Goal: Information Seeking & Learning: Check status

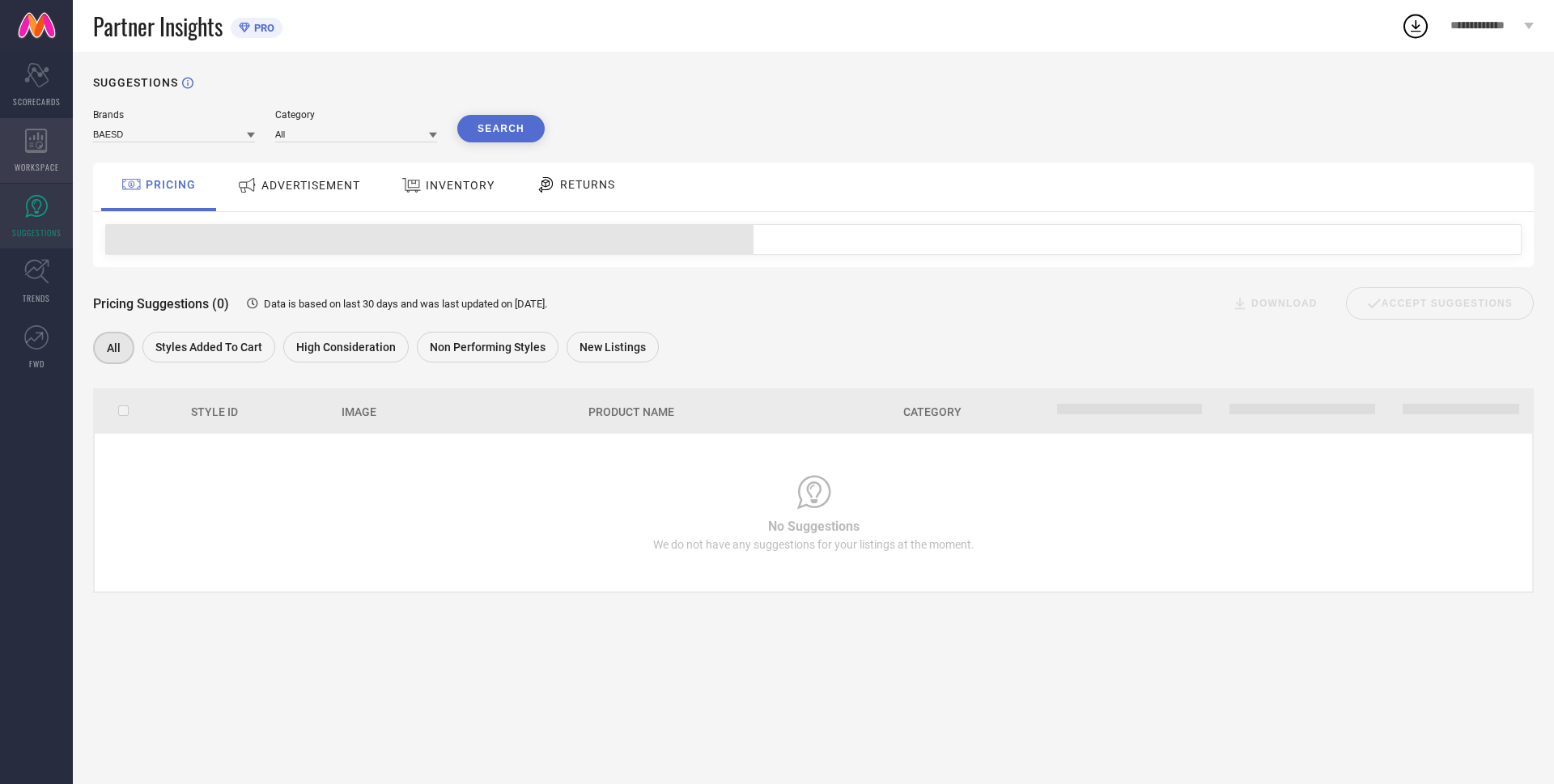
click at [31, 164] on span "WORKSPACE" at bounding box center [36, 166] width 44 height 12
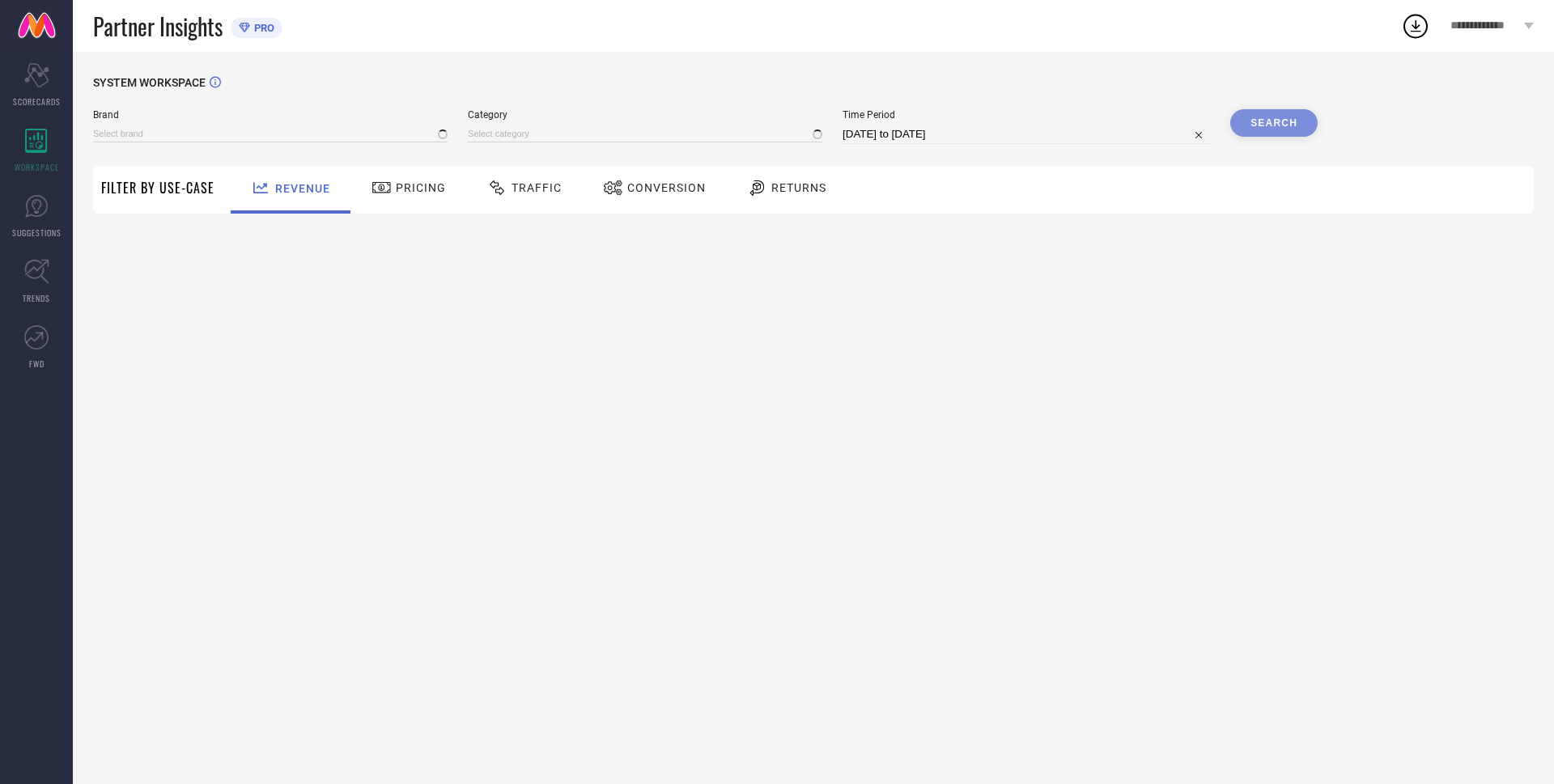
type input "BAESD"
type input "All"
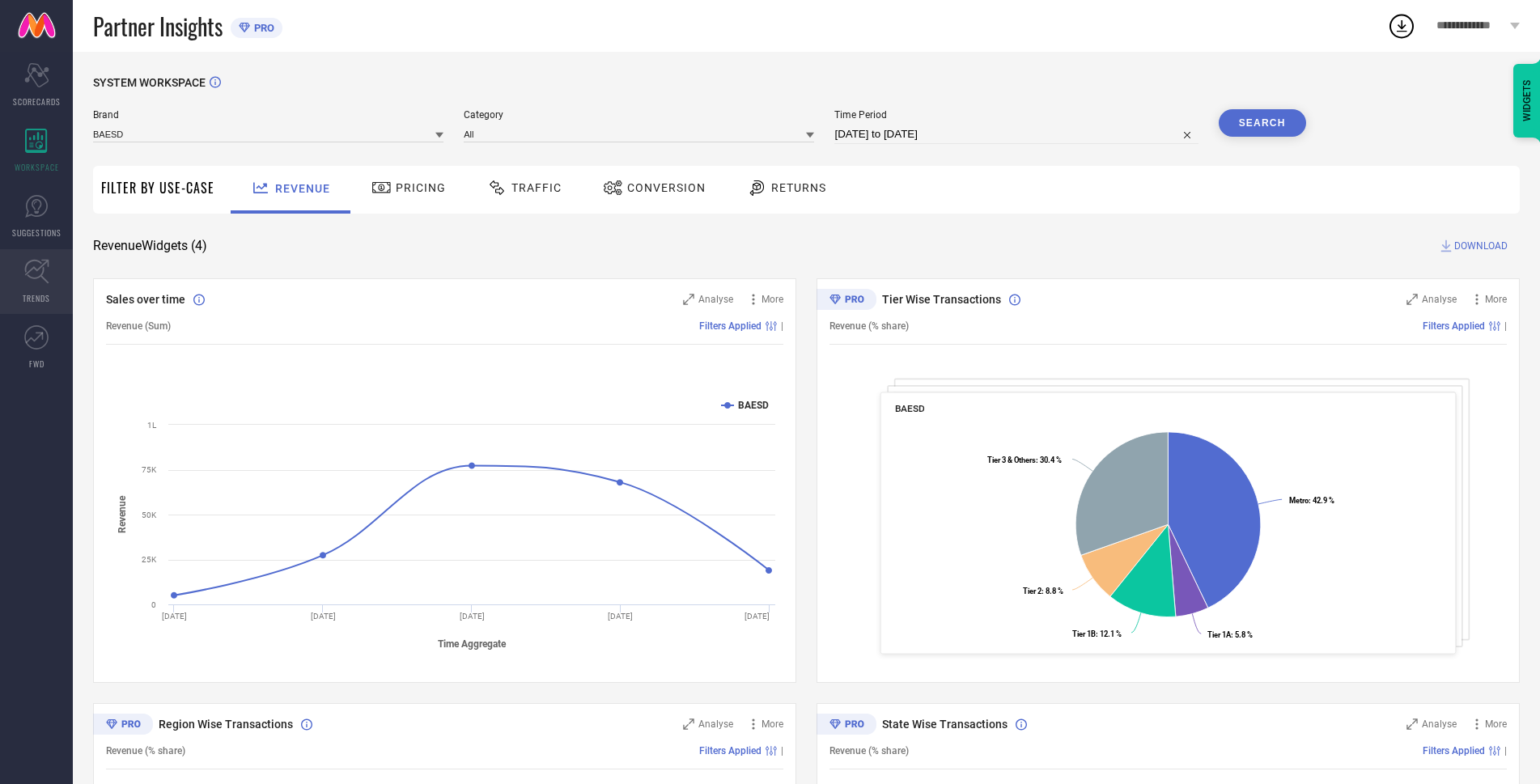
click at [51, 275] on link "TRENDS" at bounding box center [36, 282] width 73 height 65
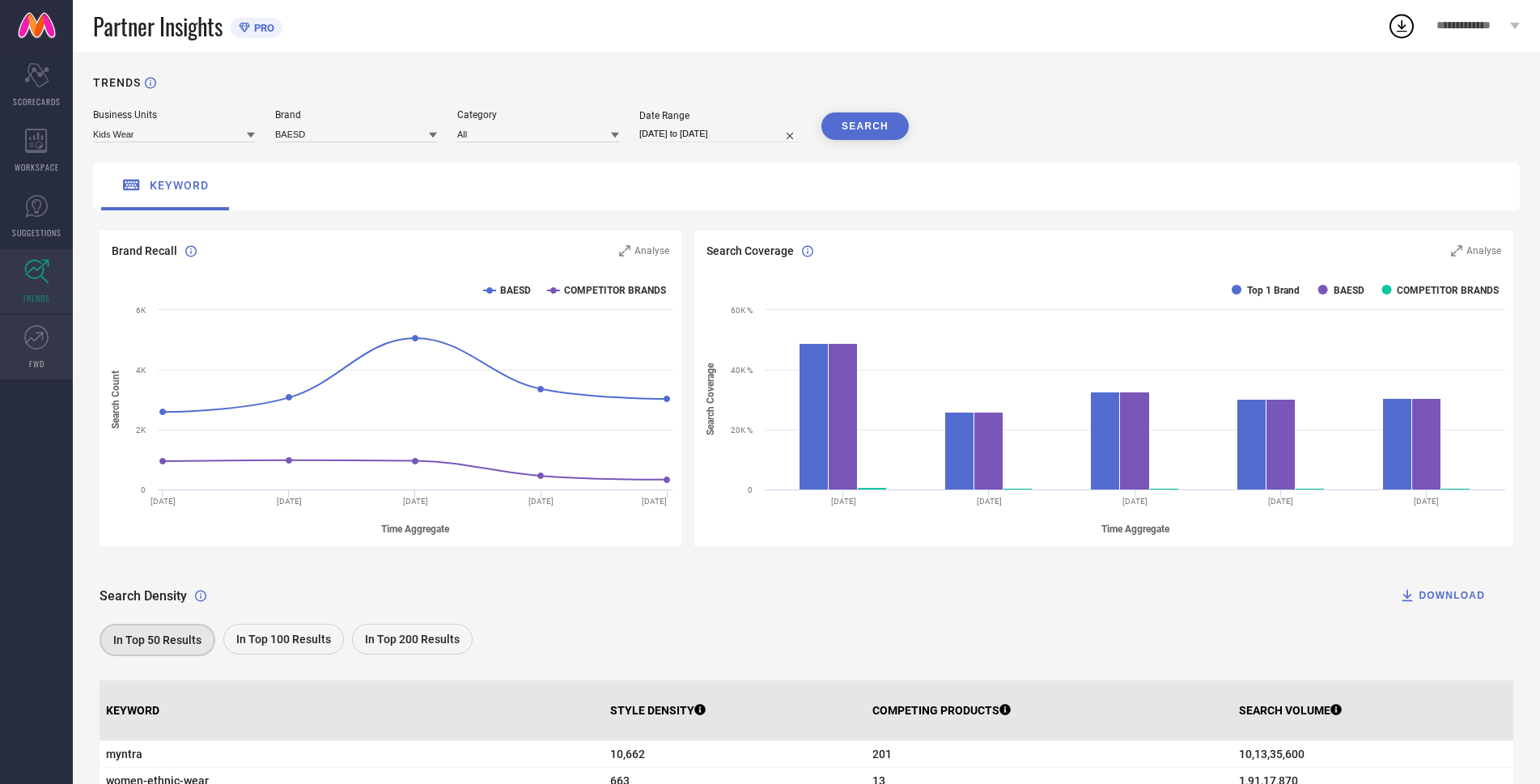
click at [52, 344] on link "FWD" at bounding box center [36, 347] width 73 height 65
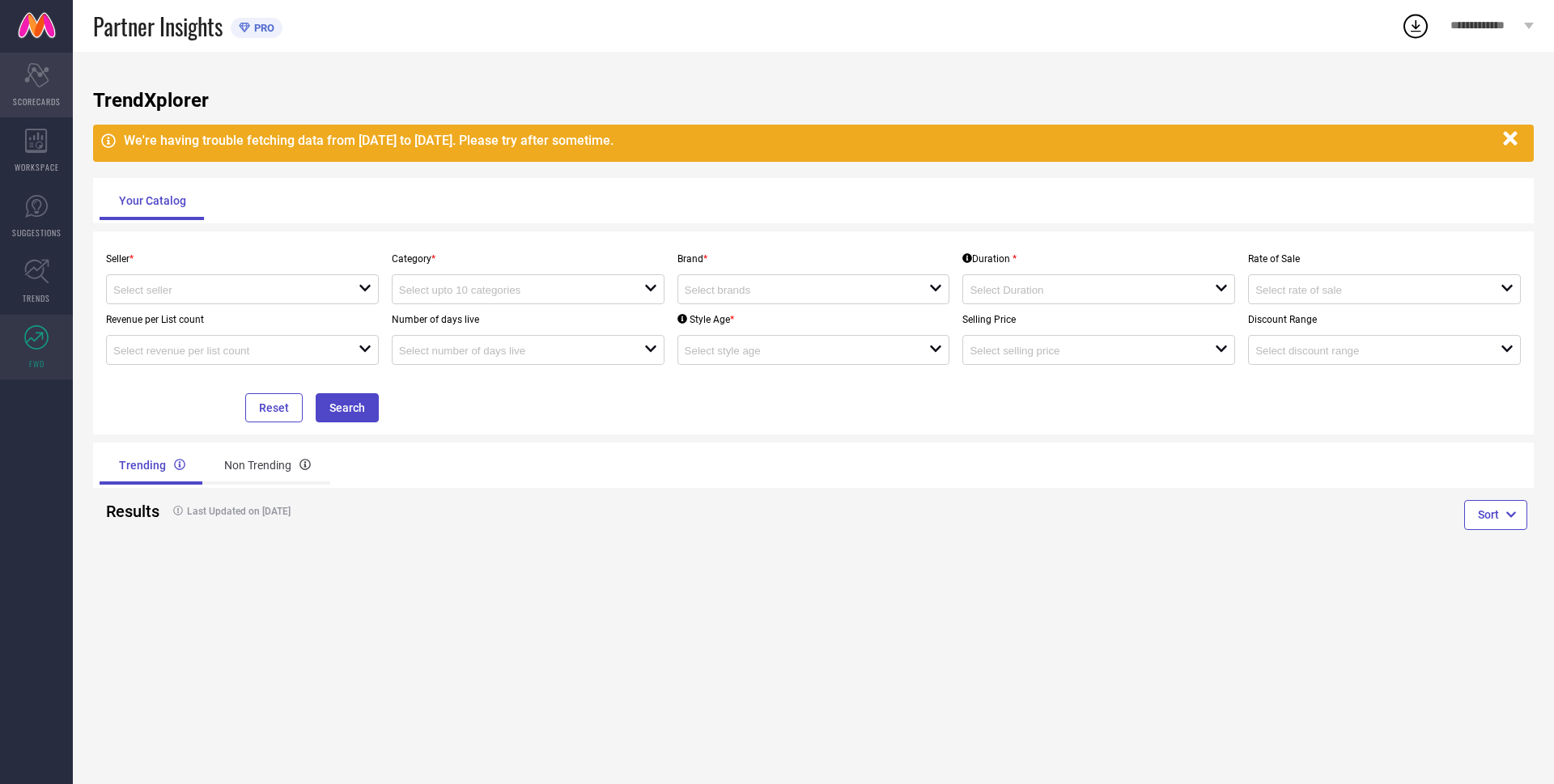
click at [44, 93] on div "Scorecard SCORECARDS" at bounding box center [36, 85] width 73 height 65
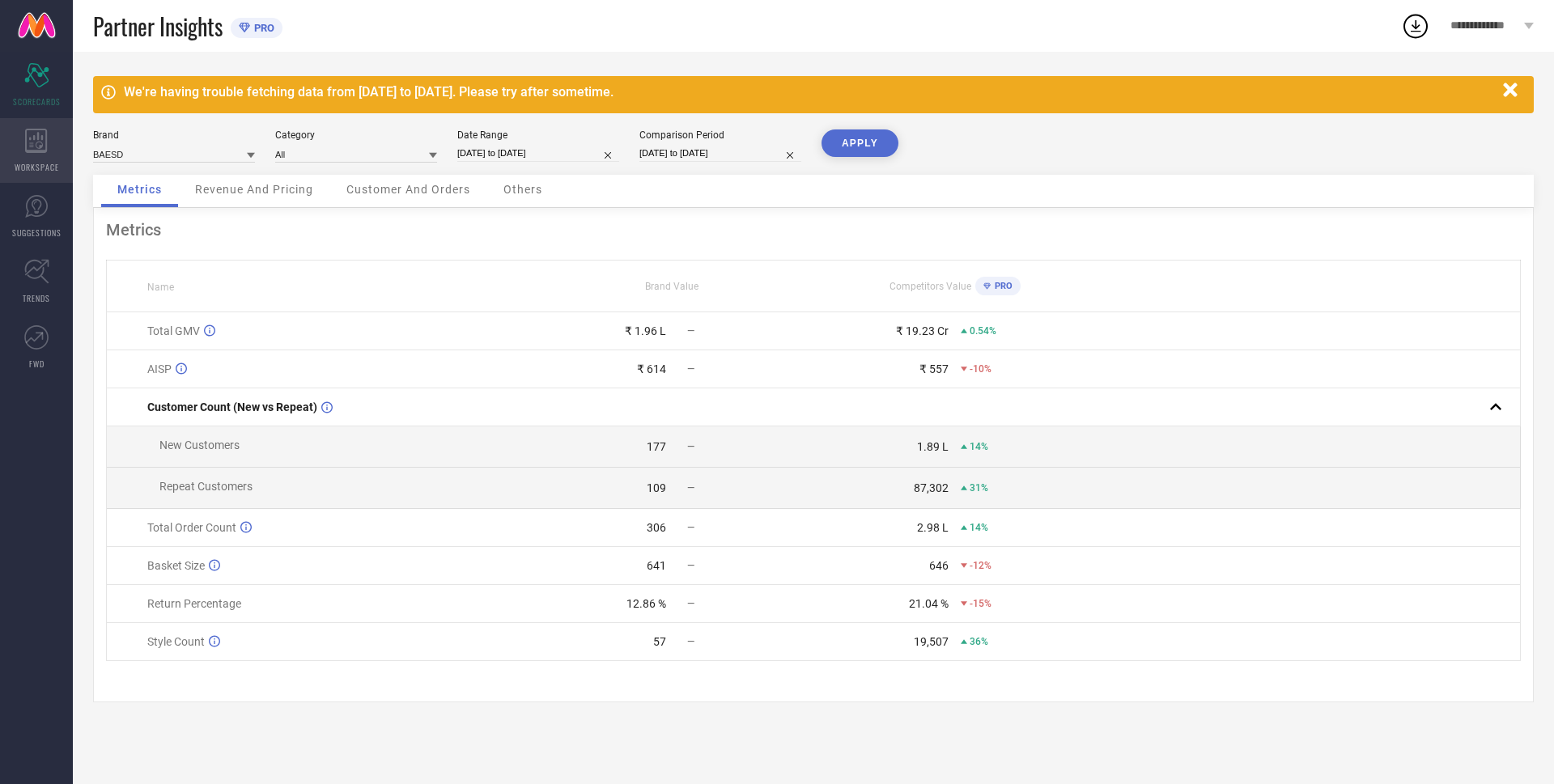
click at [43, 141] on icon at bounding box center [36, 140] width 23 height 24
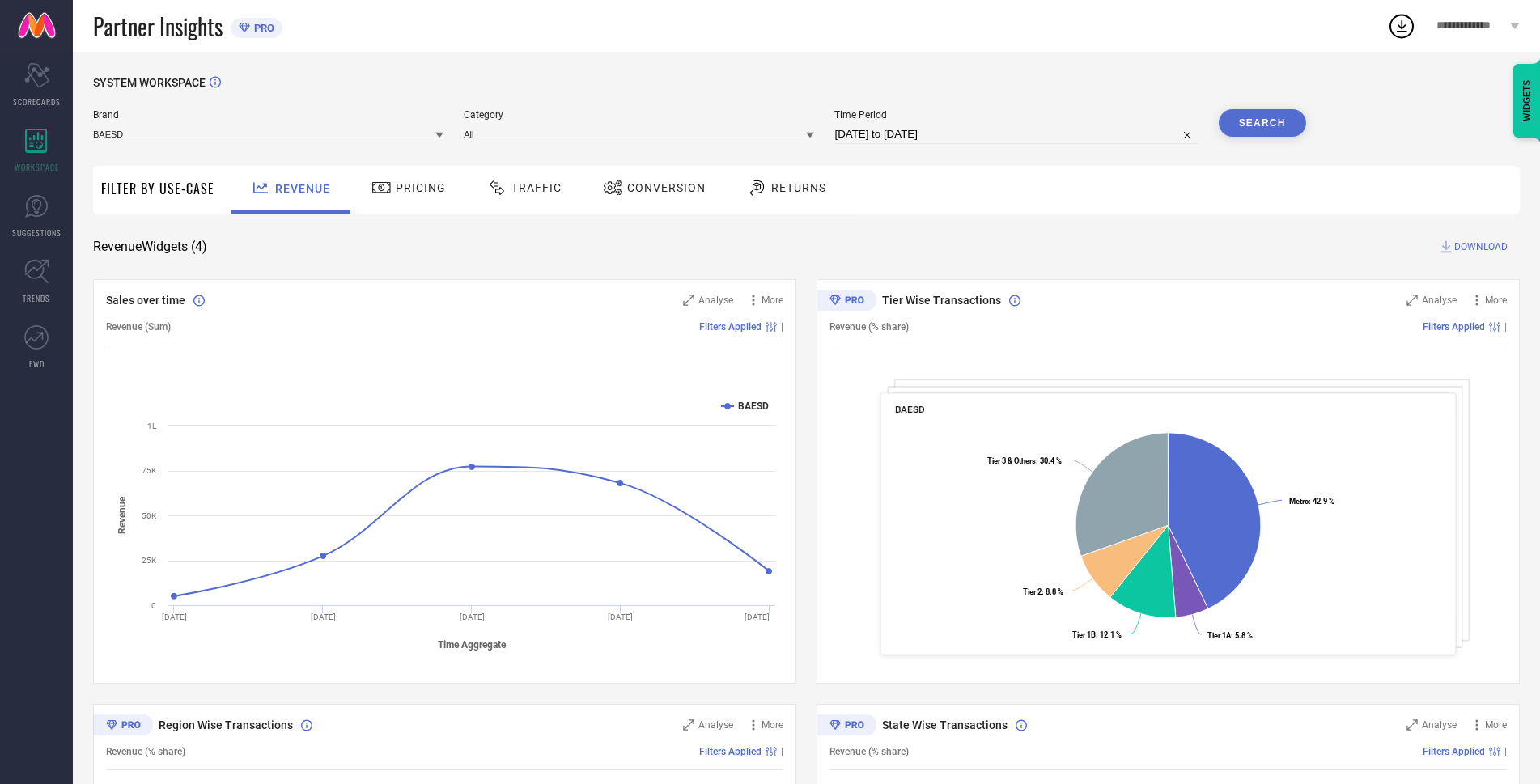
click at [421, 204] on div "Pricing" at bounding box center [408, 190] width 115 height 48
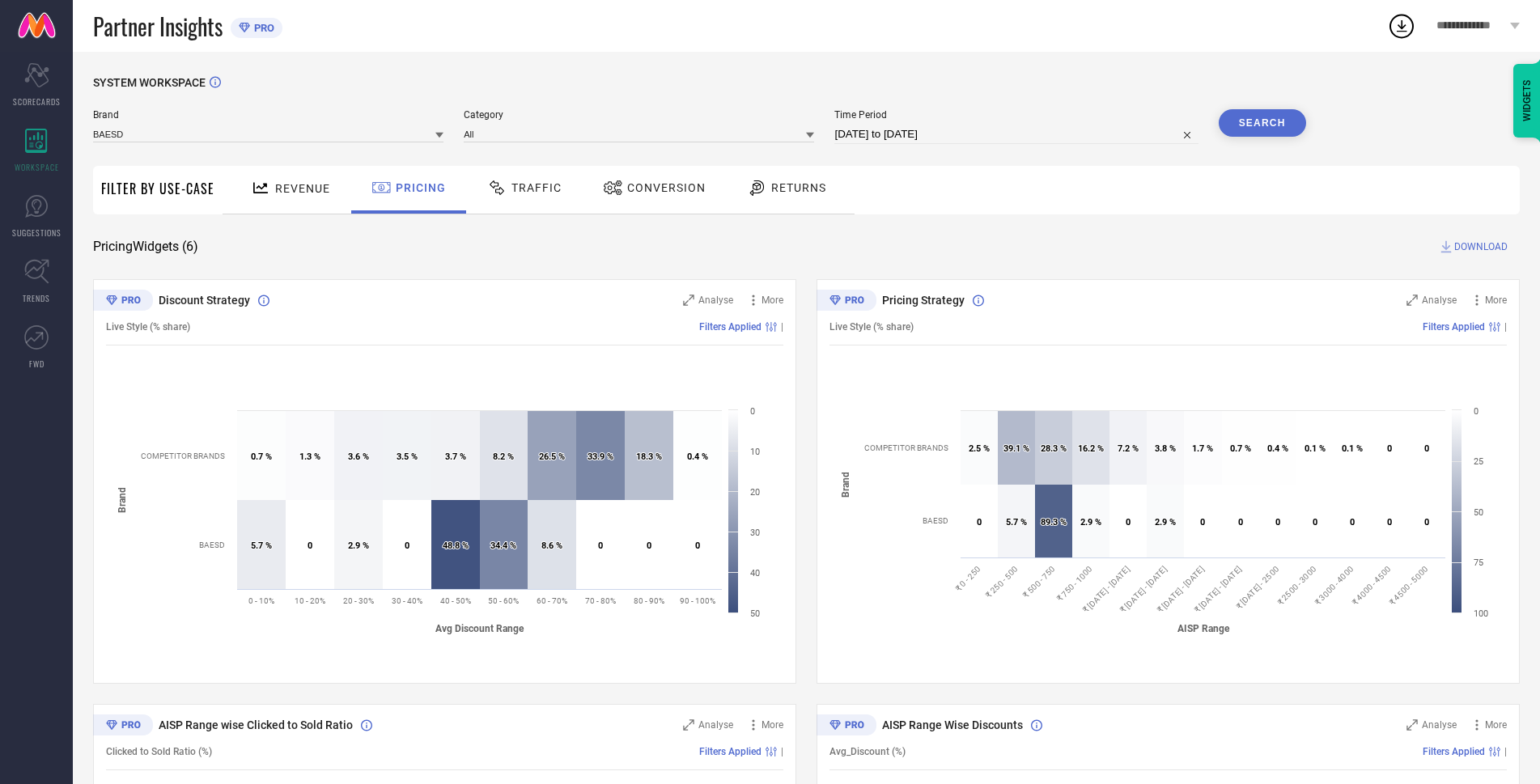
click at [541, 194] on span "Traffic" at bounding box center [537, 188] width 51 height 13
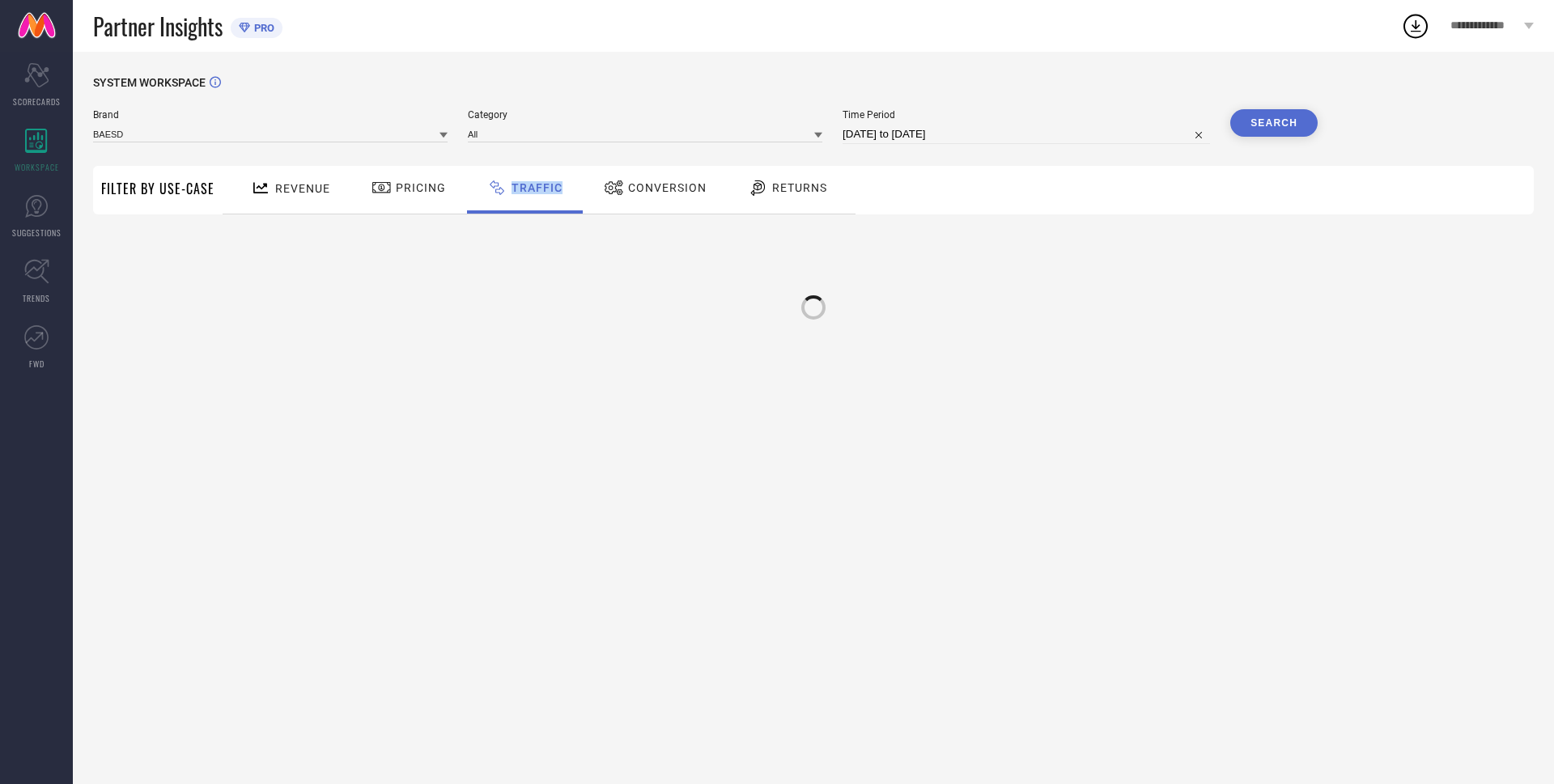
click at [541, 194] on span "Traffic" at bounding box center [537, 188] width 51 height 13
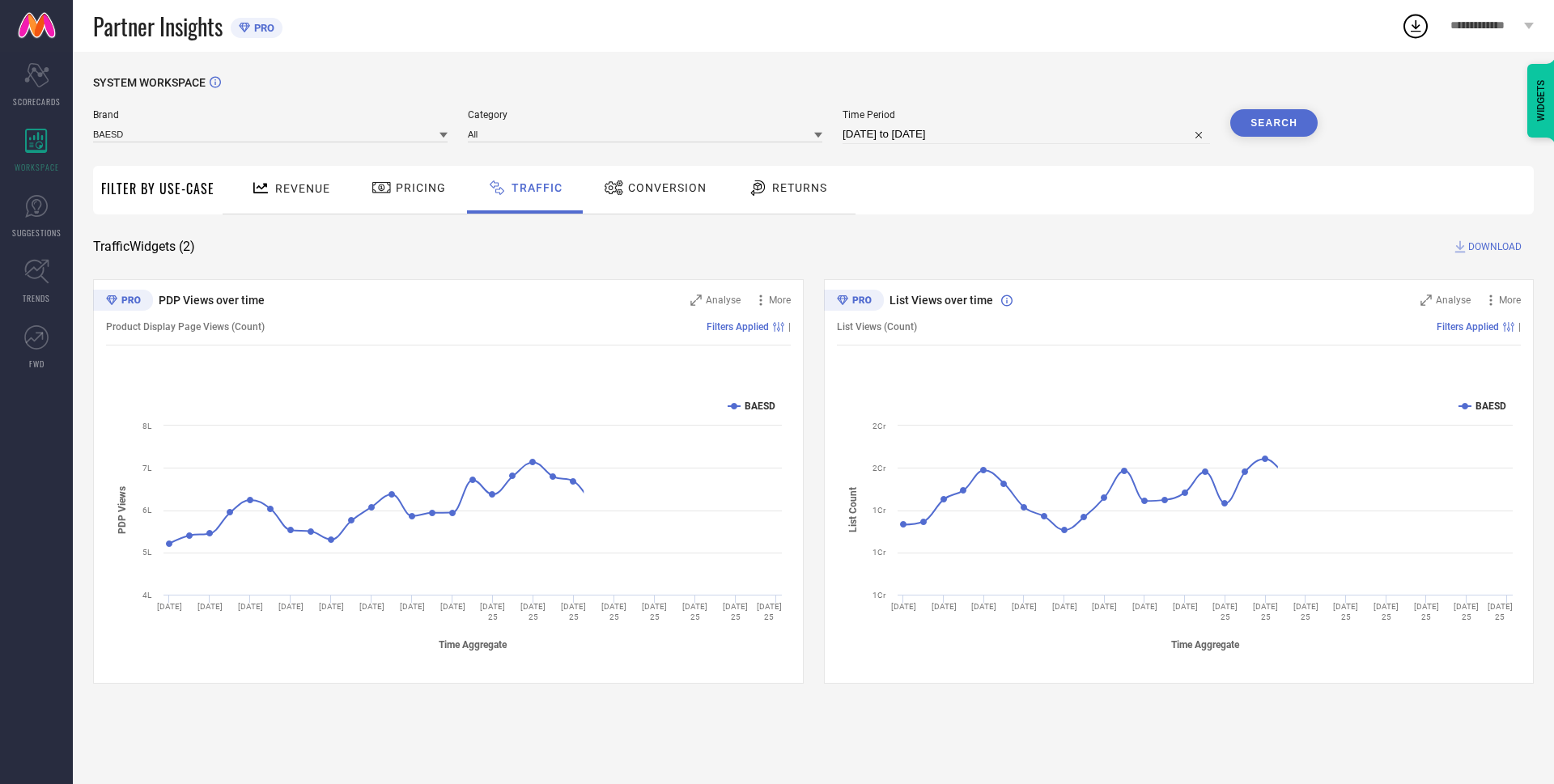
click at [776, 188] on span "Returns" at bounding box center [800, 188] width 55 height 13
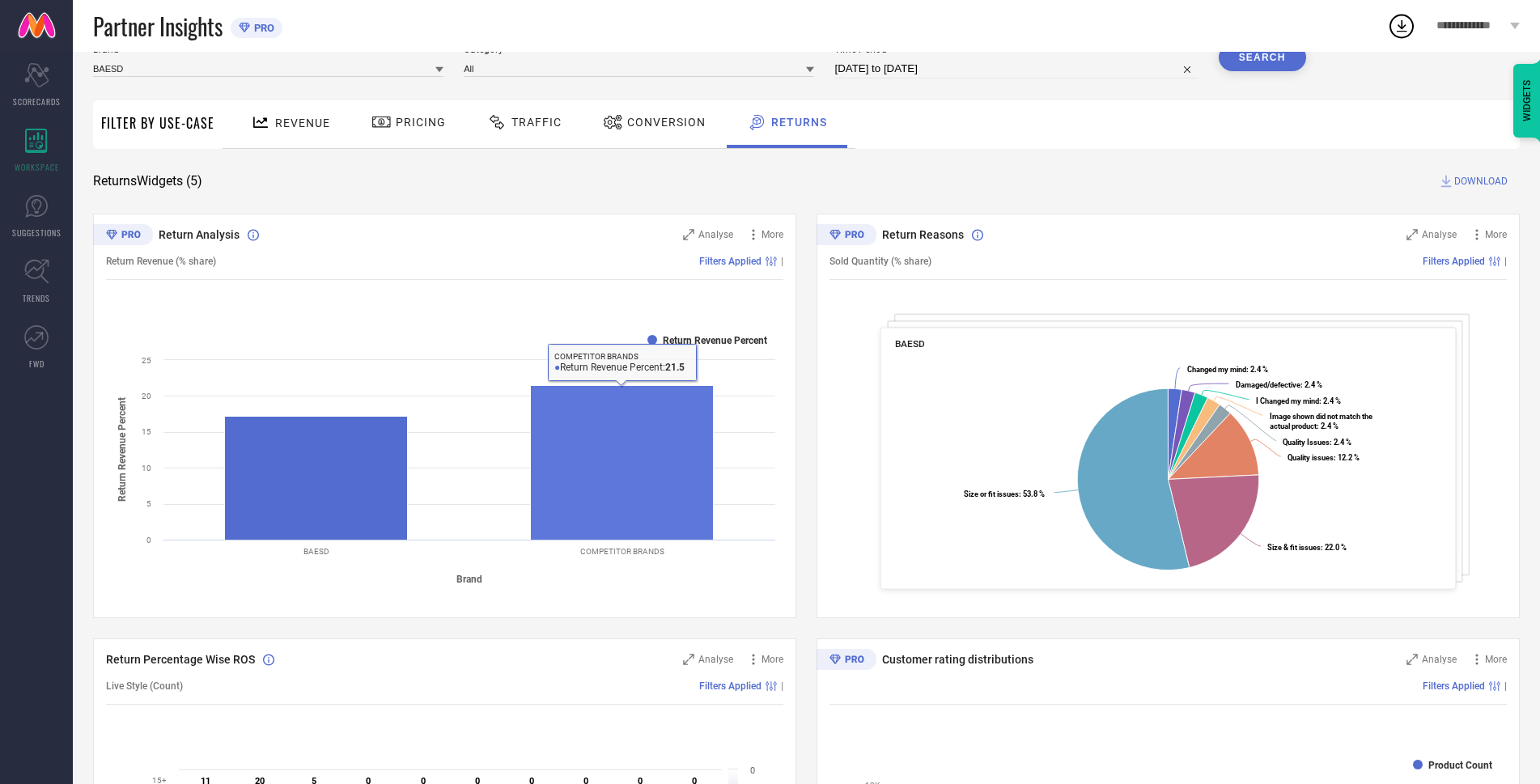
scroll to position [162, 0]
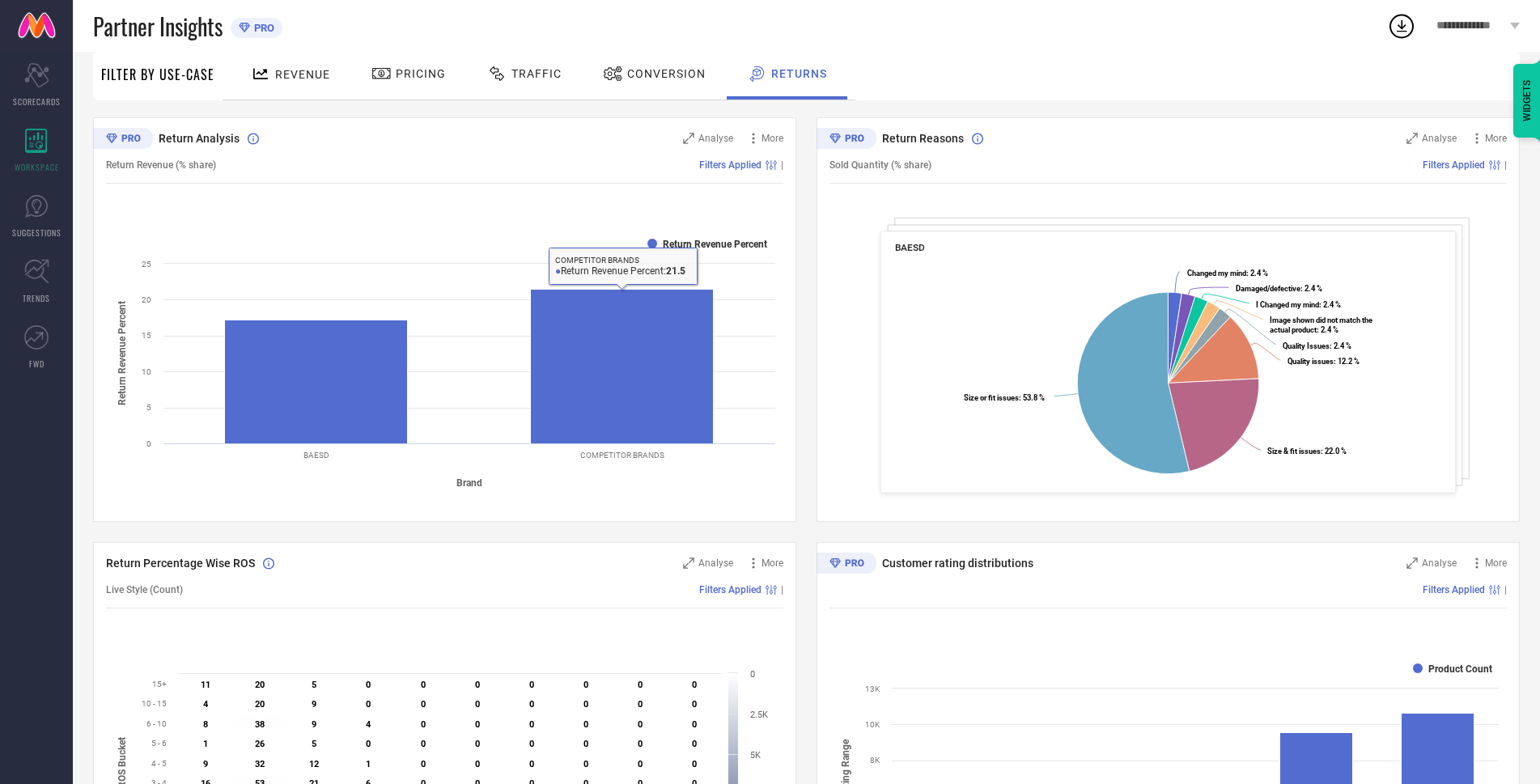
click at [713, 73] on div "Conversion" at bounding box center [654, 75] width 144 height 48
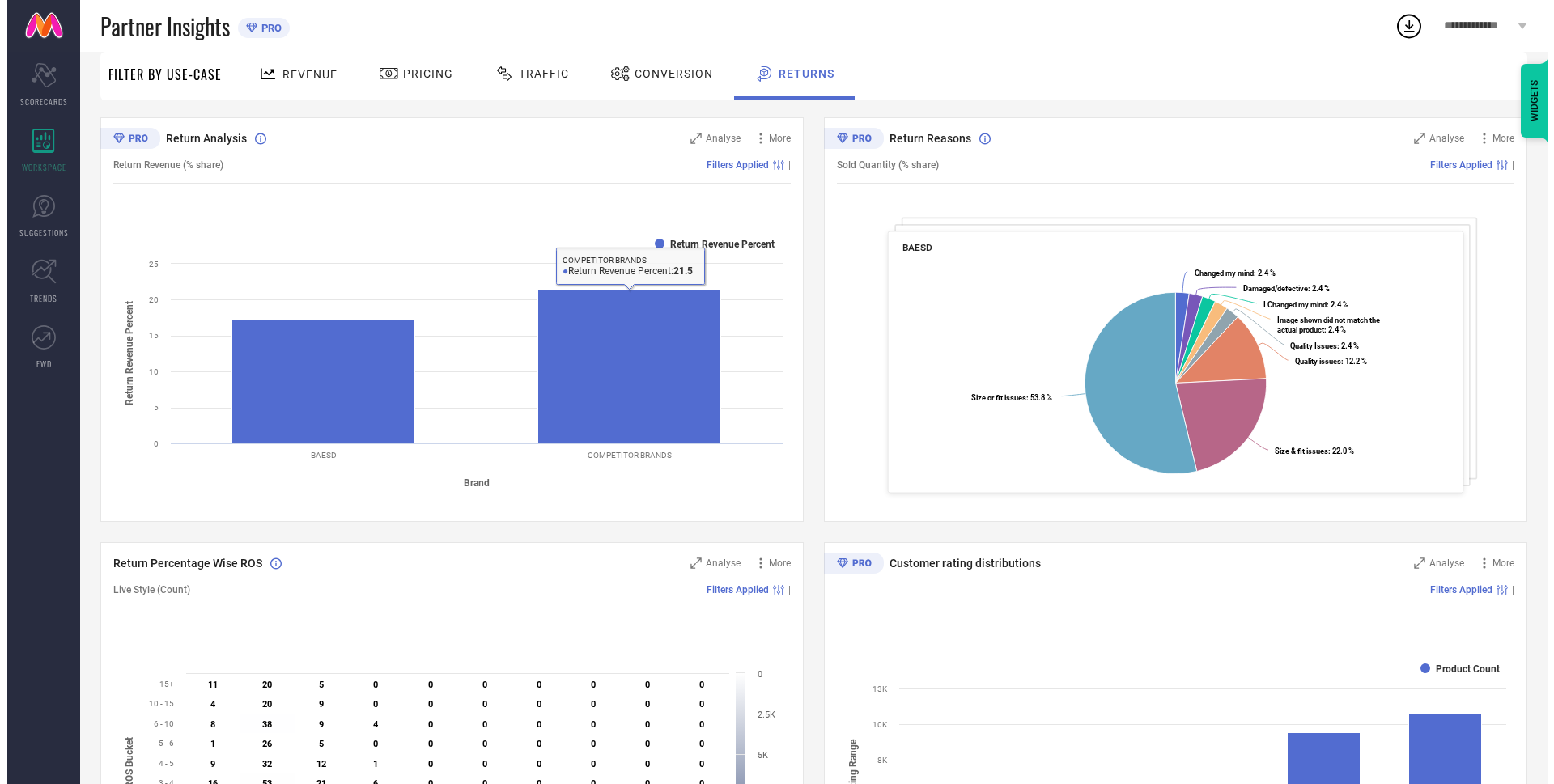
scroll to position [0, 0]
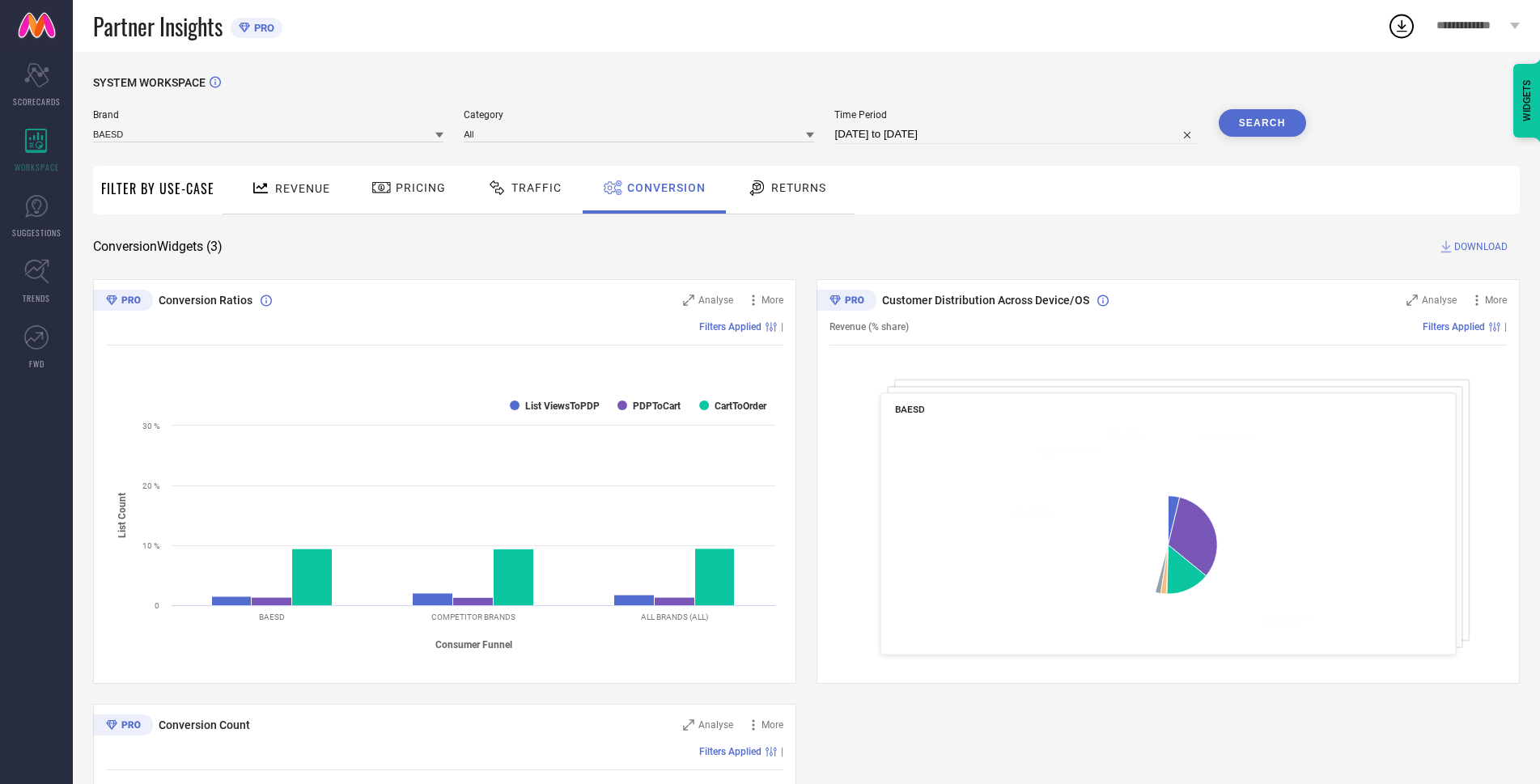
click at [539, 204] on div "Traffic" at bounding box center [524, 190] width 115 height 48
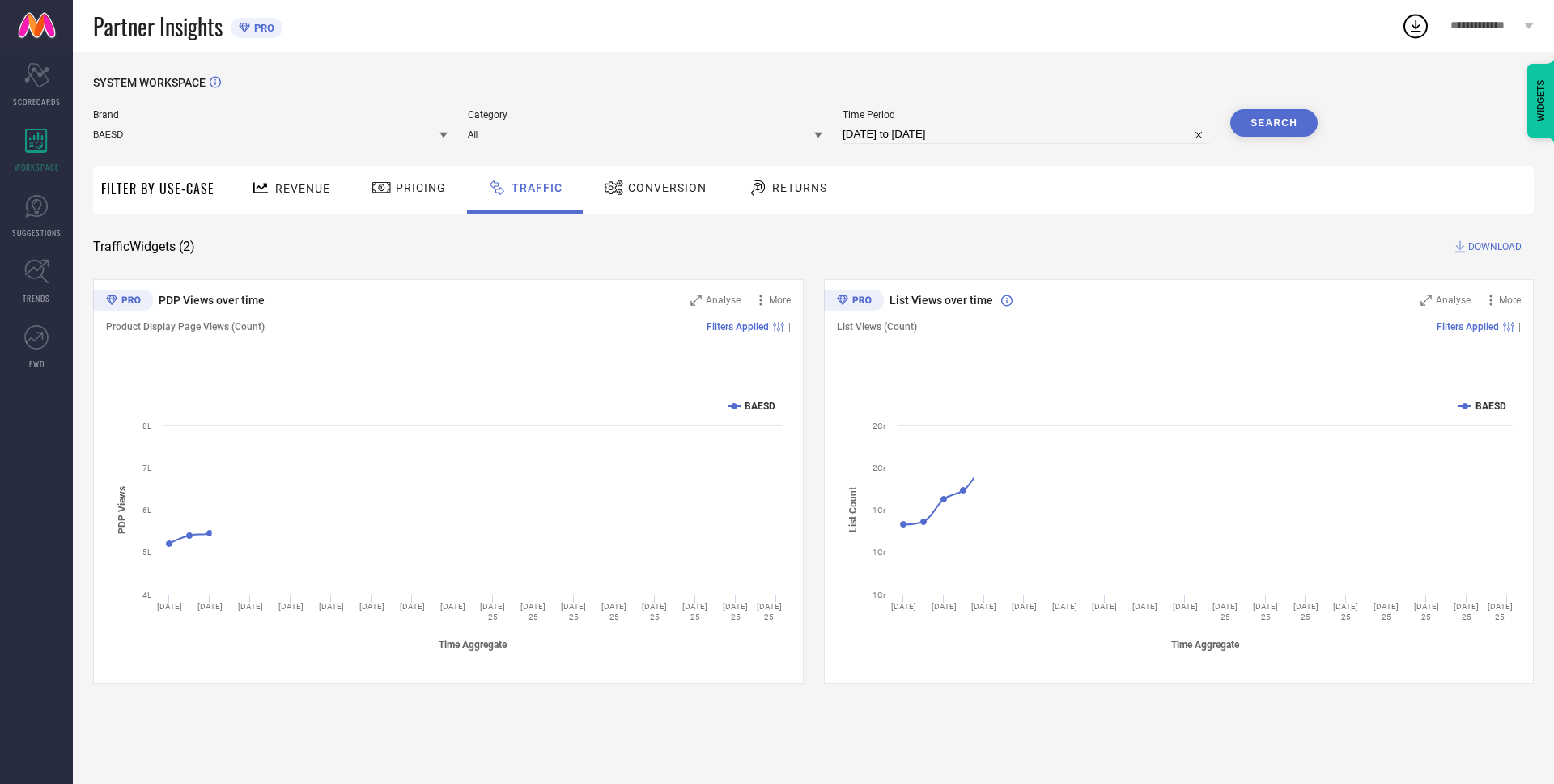
click at [399, 205] on div "Pricing" at bounding box center [408, 190] width 115 height 48
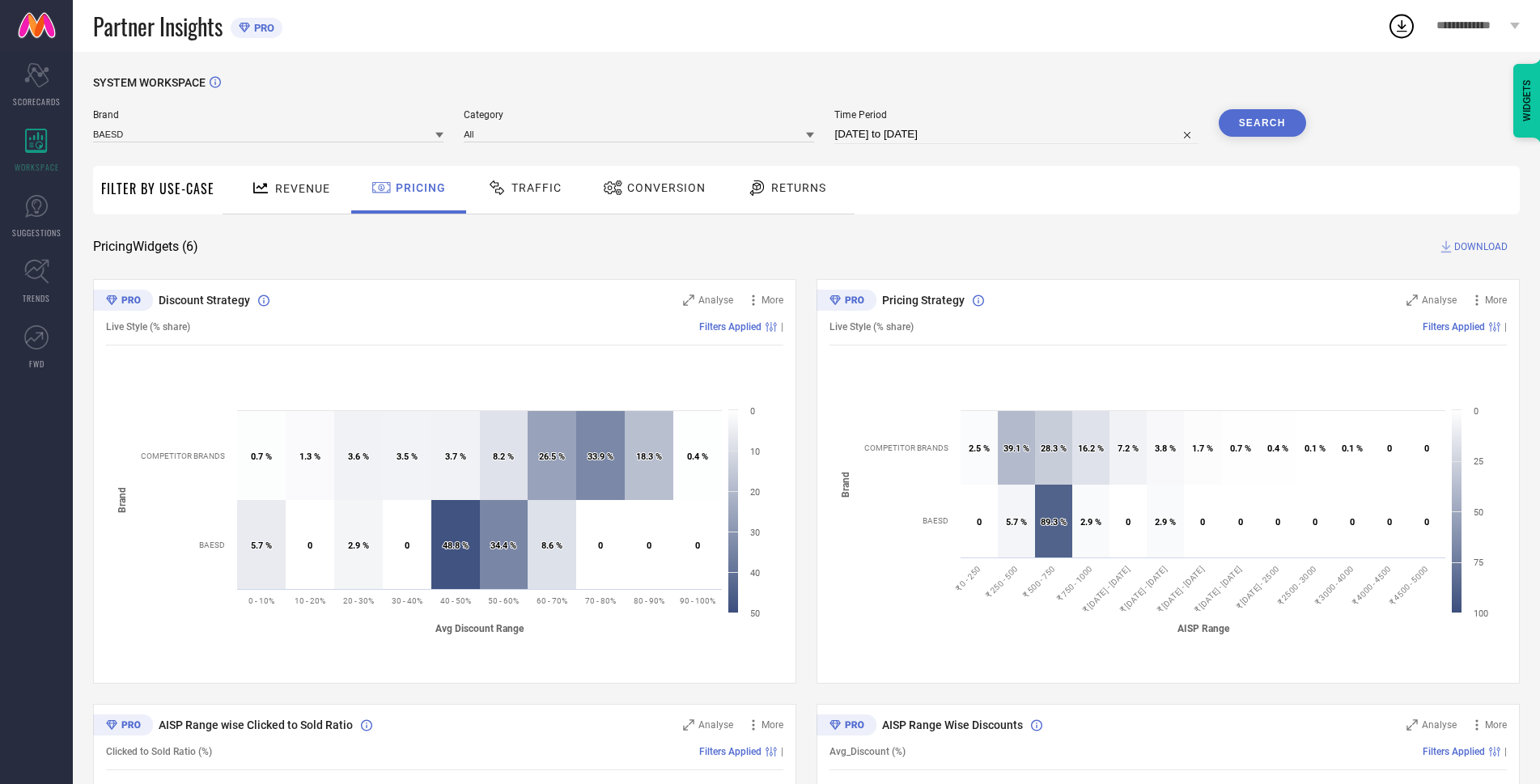
click at [281, 203] on div "Revenue" at bounding box center [290, 190] width 120 height 48
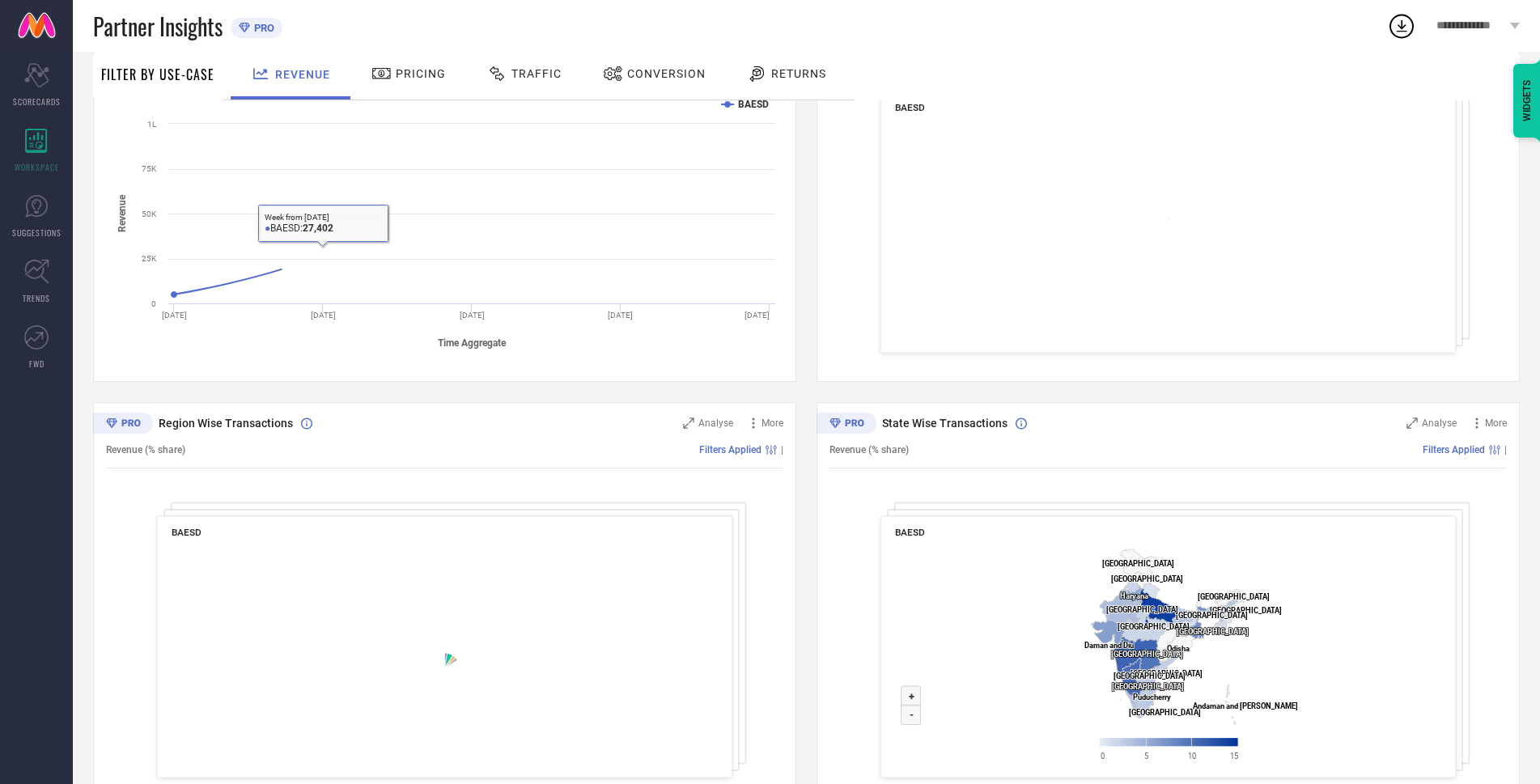
scroll to position [350, 0]
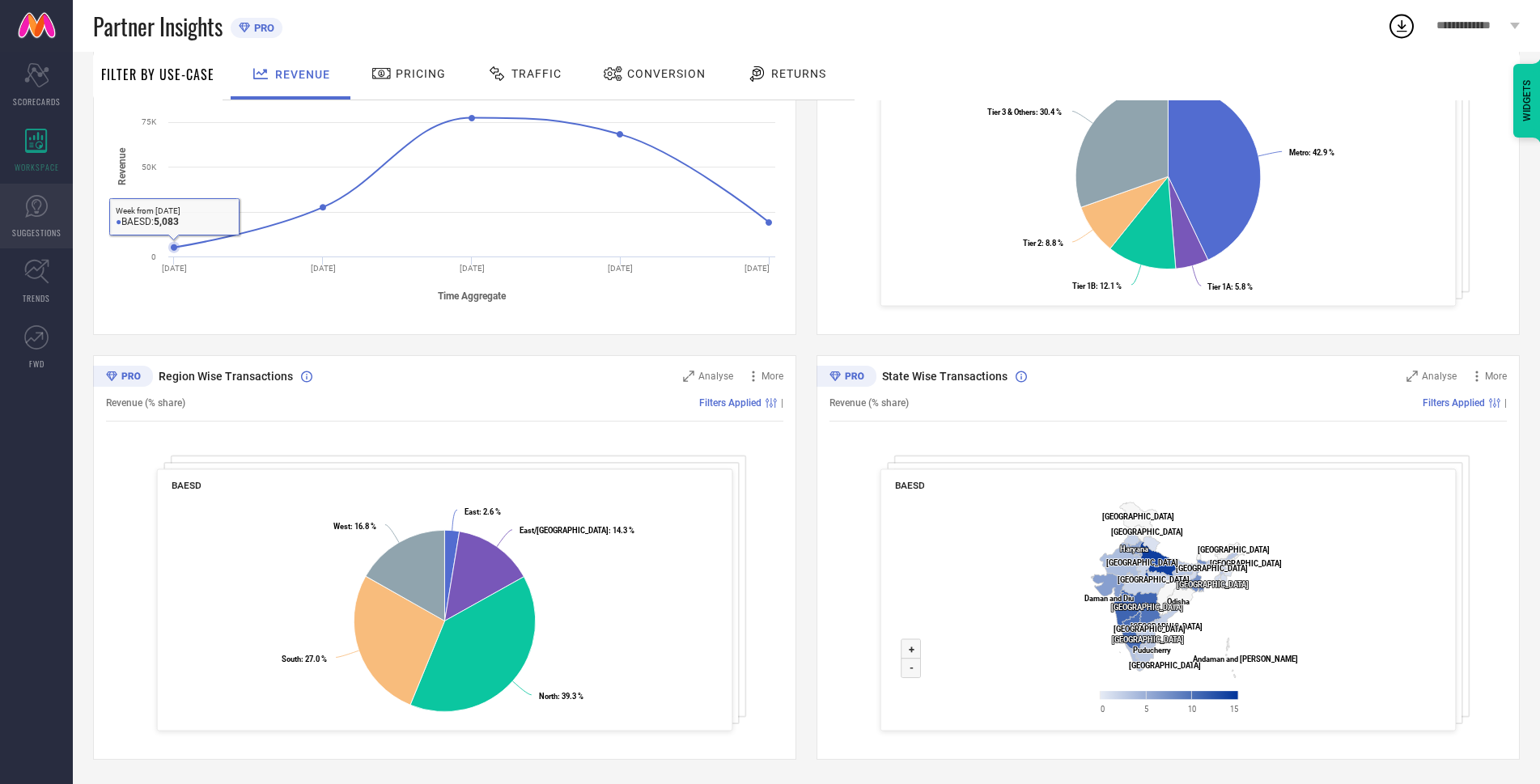
click at [51, 215] on link "SUGGESTIONS" at bounding box center [36, 216] width 73 height 65
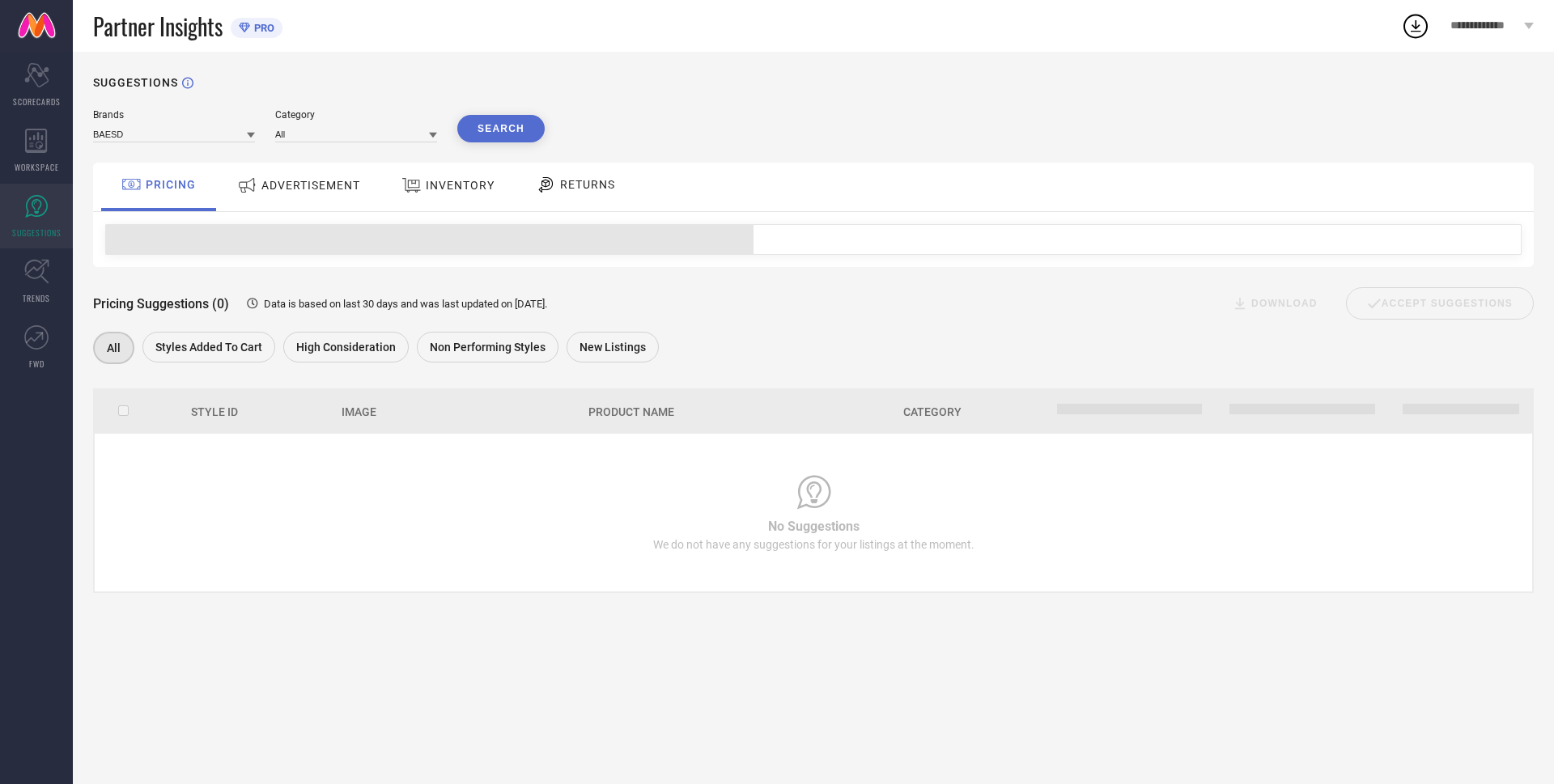
click at [305, 177] on div "ADVERTISEMENT" at bounding box center [298, 185] width 131 height 29
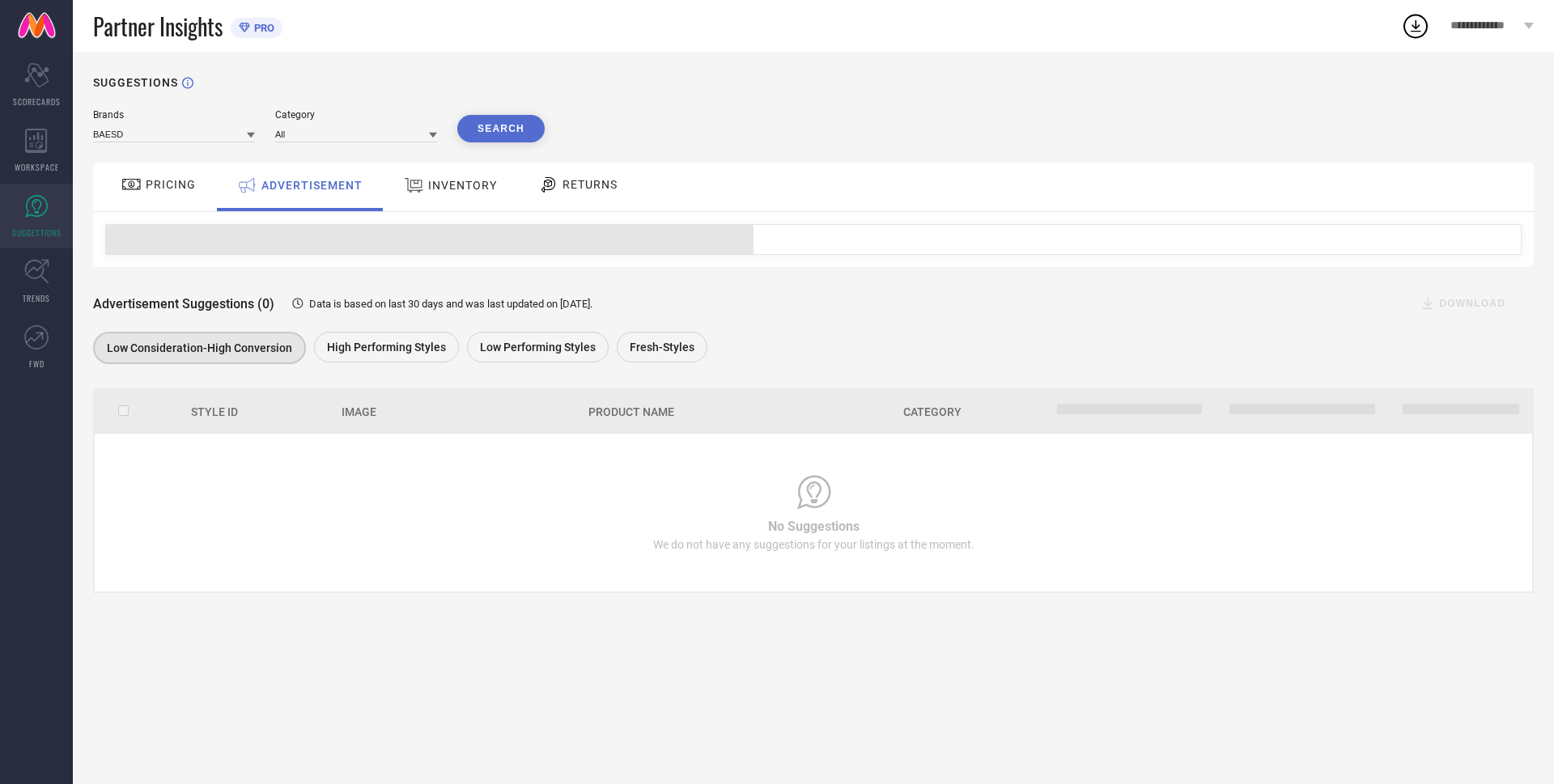
click at [485, 200] on div "INVENTORY" at bounding box center [450, 185] width 101 height 29
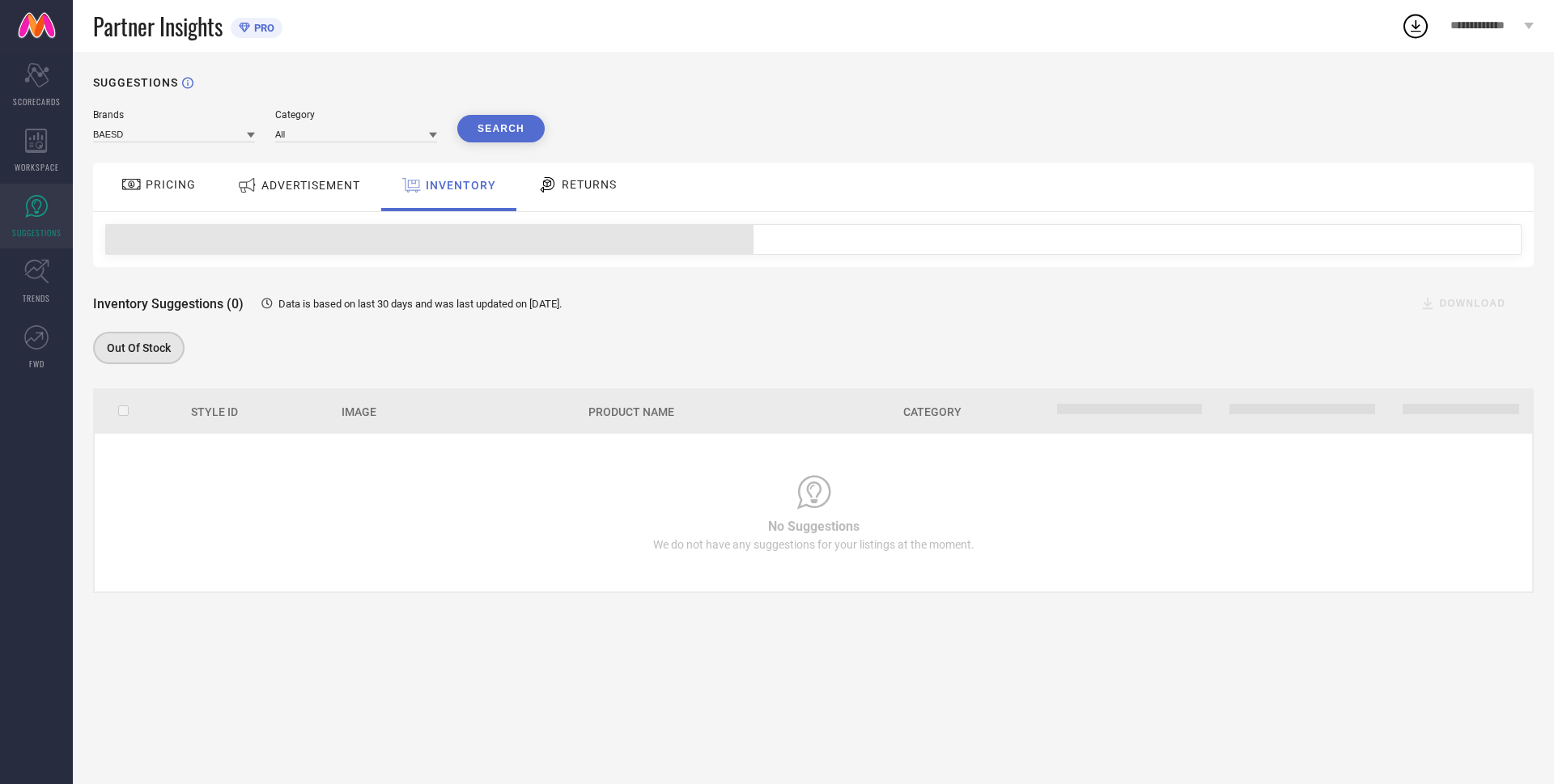
click at [588, 193] on div "RETURNS" at bounding box center [576, 184] width 88 height 27
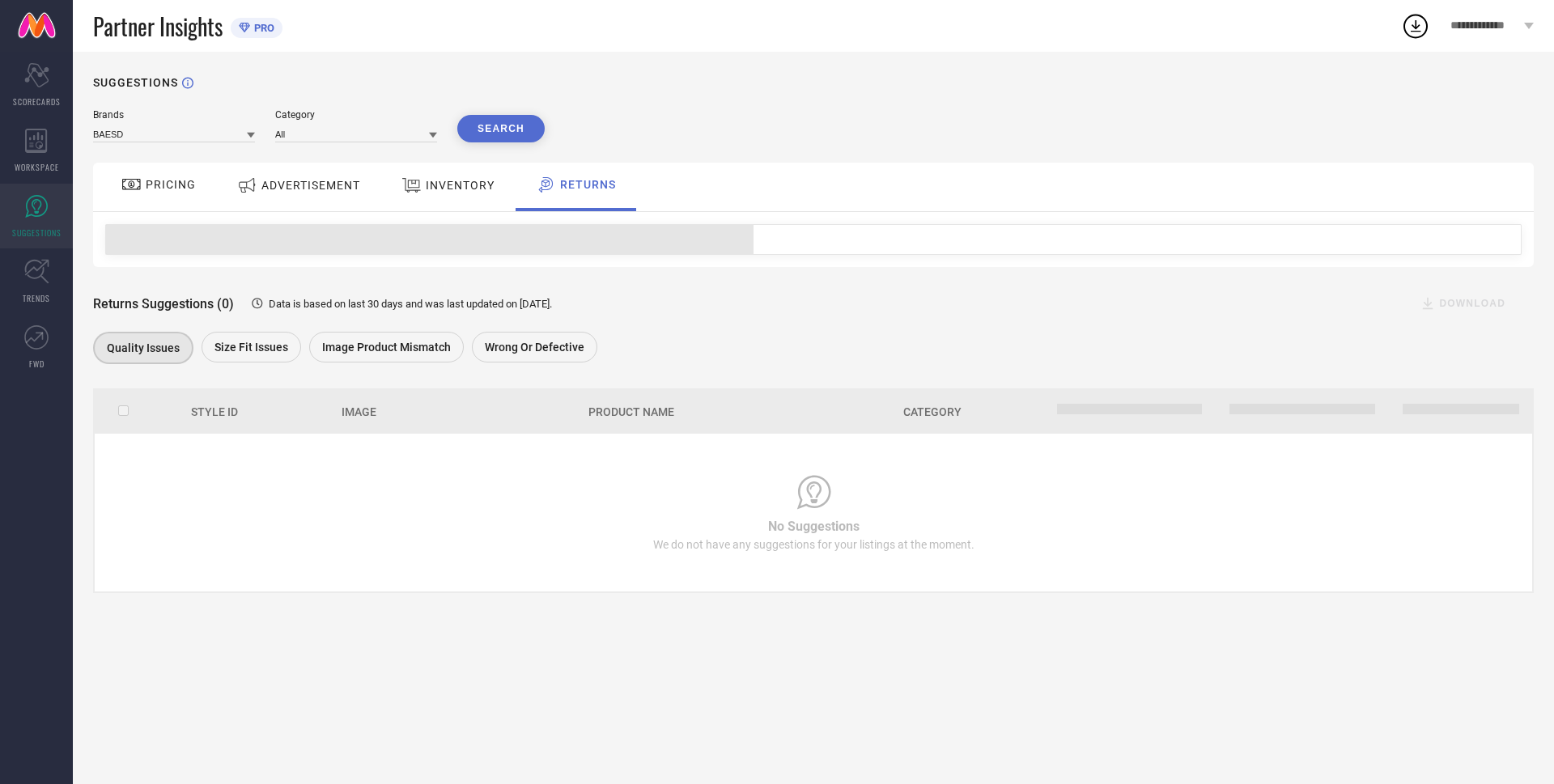
click at [191, 182] on span "PRICING" at bounding box center [171, 184] width 51 height 13
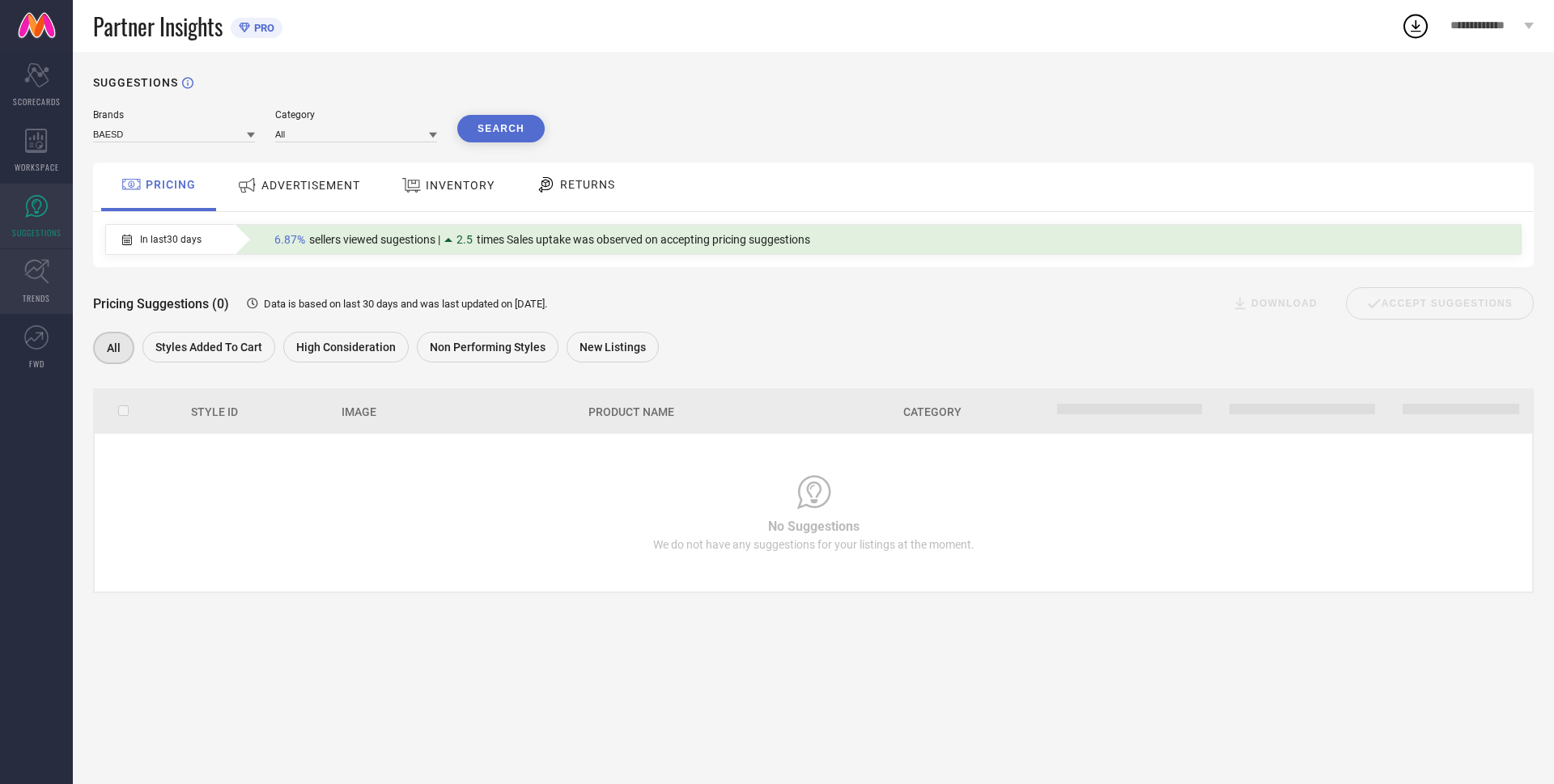
click at [38, 263] on icon at bounding box center [37, 272] width 25 height 25
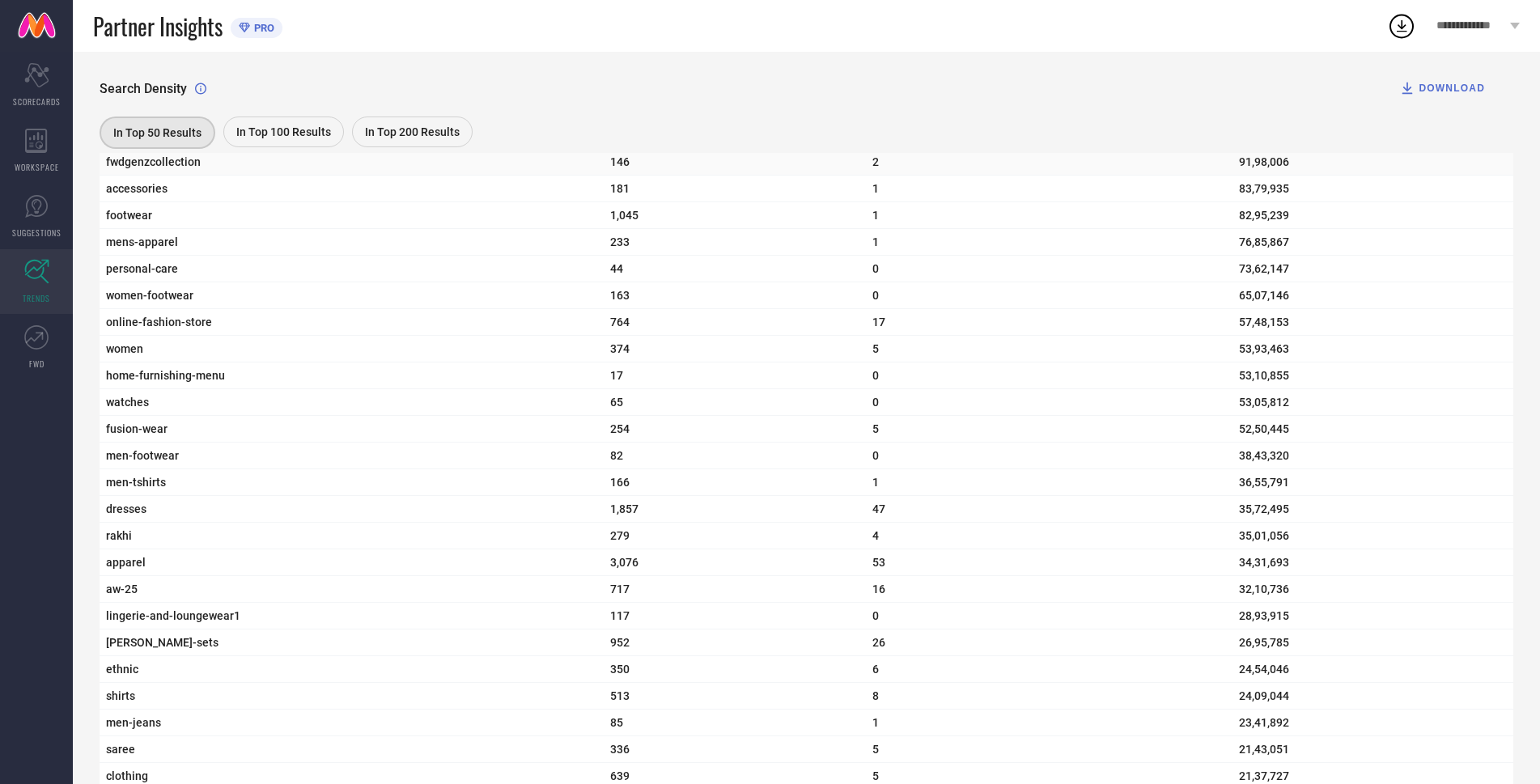
scroll to position [728, 0]
click at [27, 338] on icon at bounding box center [36, 337] width 24 height 24
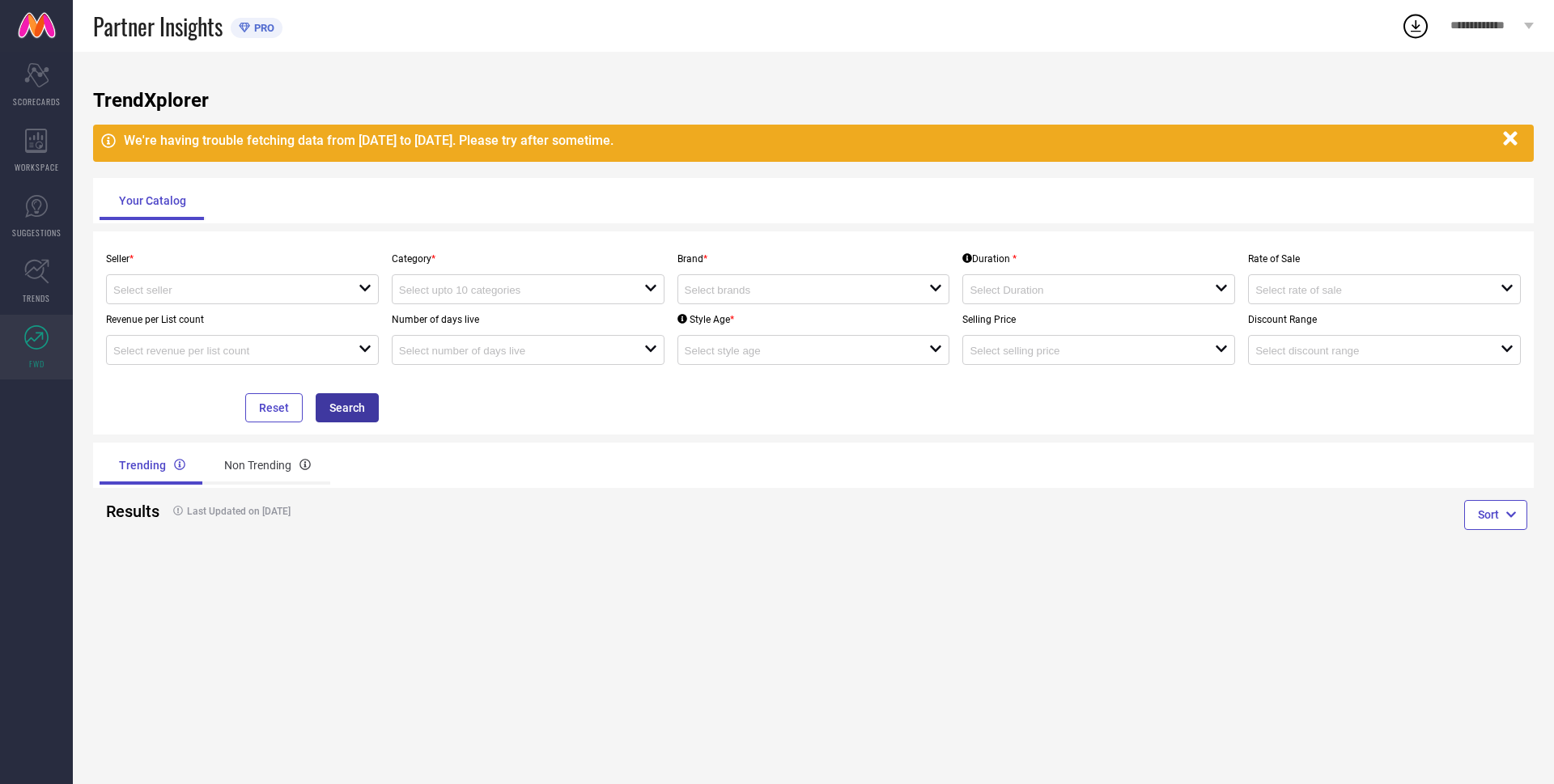
click at [330, 408] on button "Search" at bounding box center [347, 407] width 63 height 29
click at [263, 470] on div "Non Trending" at bounding box center [267, 465] width 126 height 39
click at [136, 462] on div "Trending" at bounding box center [150, 465] width 102 height 39
click at [49, 79] on icon "Scorecard" at bounding box center [37, 75] width 25 height 24
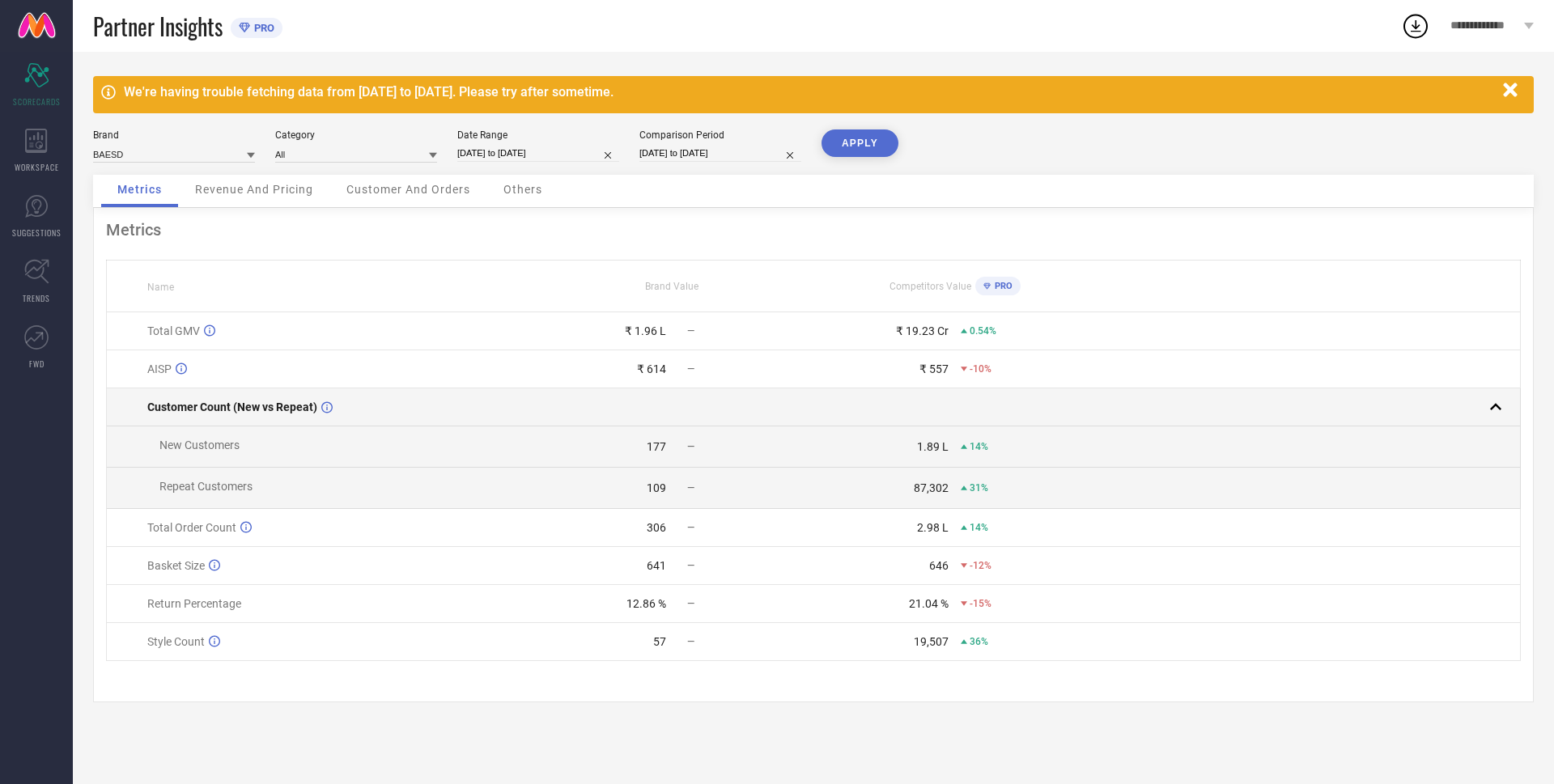
click at [276, 408] on span "Customer Count (New vs Repeat)" at bounding box center [232, 406] width 170 height 13
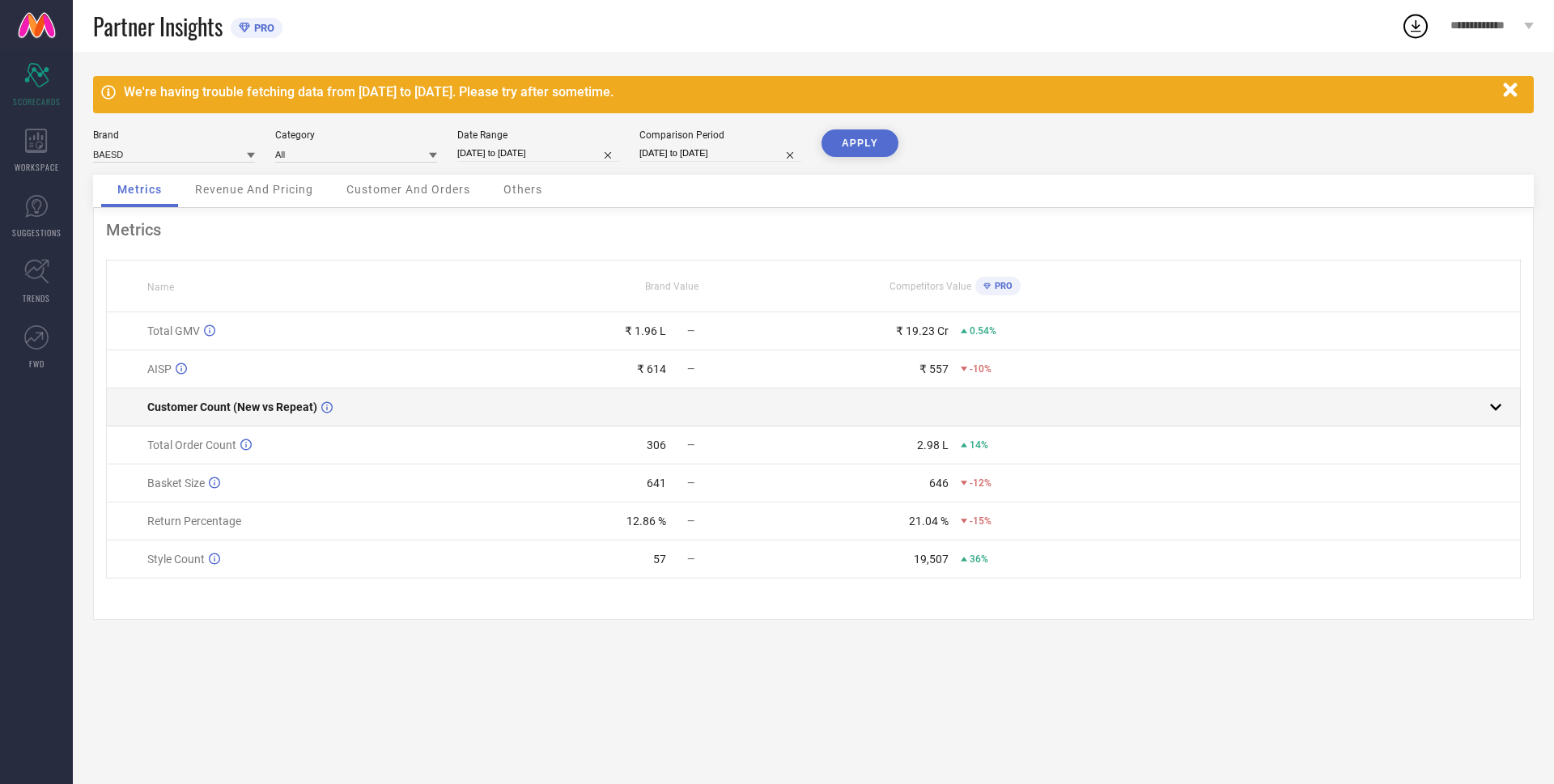
click at [288, 414] on span "Customer Count (New vs Repeat)" at bounding box center [232, 406] width 170 height 13
